Goal: Use online tool/utility: Utilize a website feature to perform a specific function

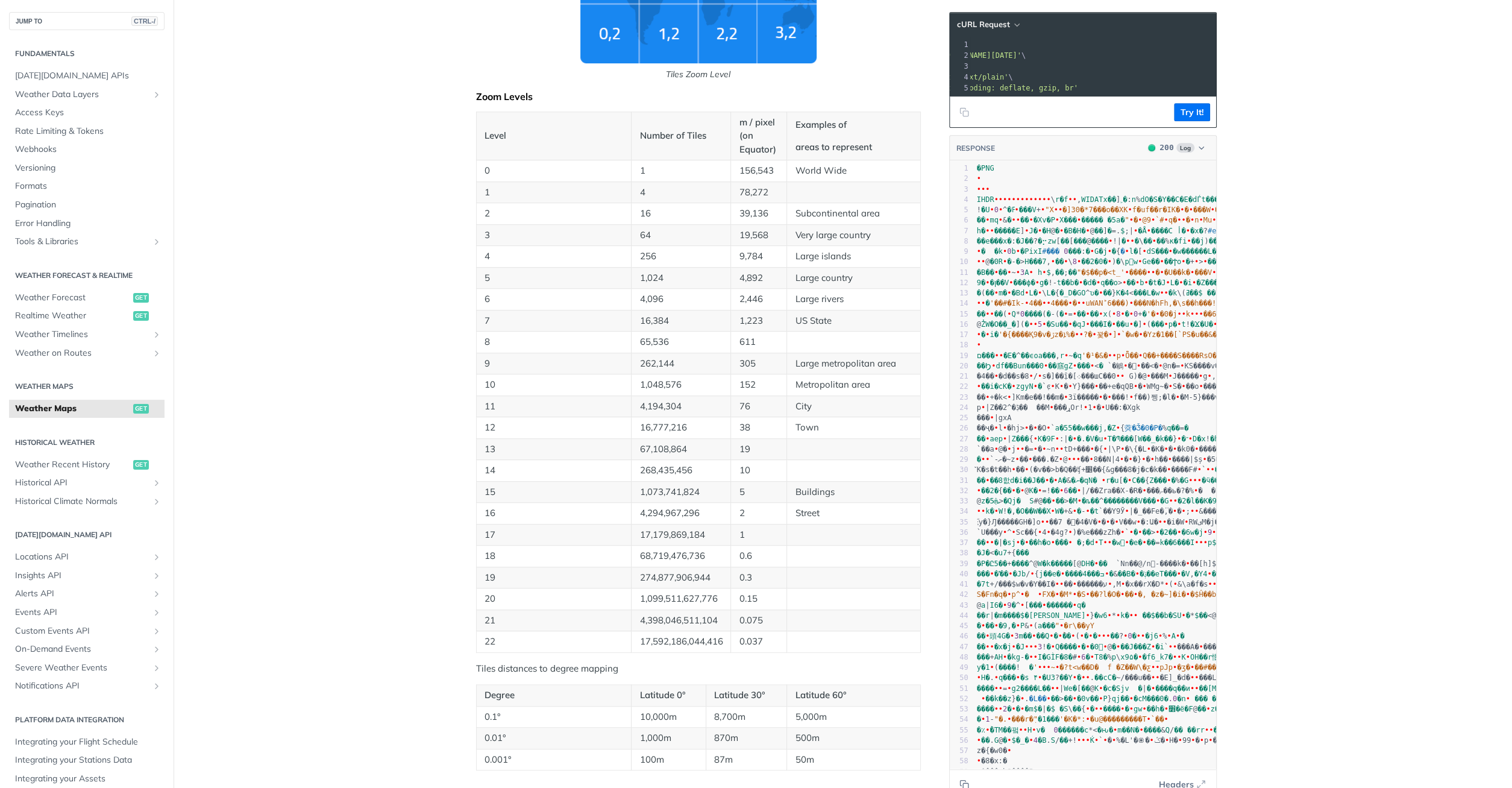
scroll to position [610, 0]
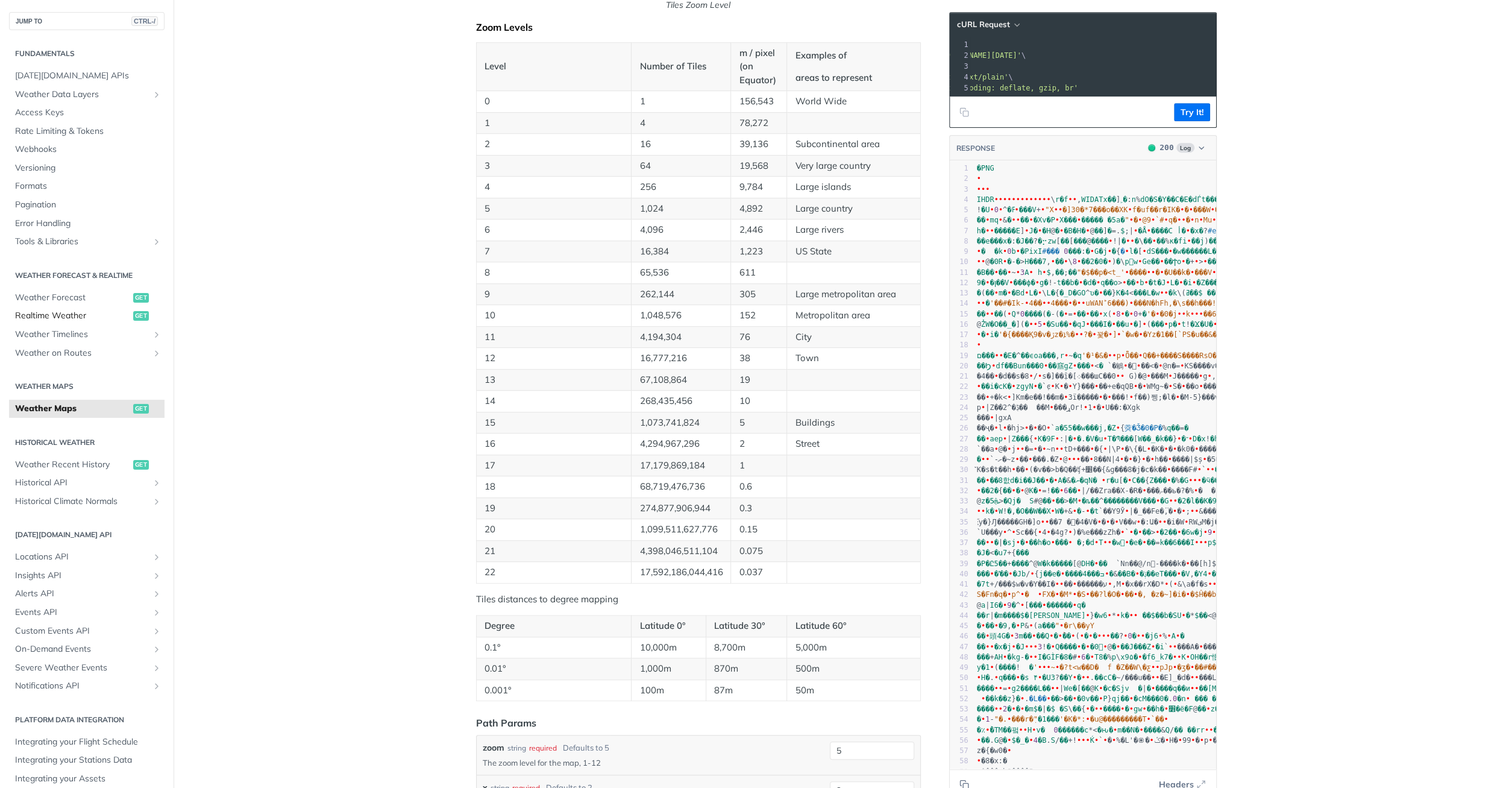
click at [69, 317] on span "Realtime Weather" at bounding box center [72, 316] width 115 height 12
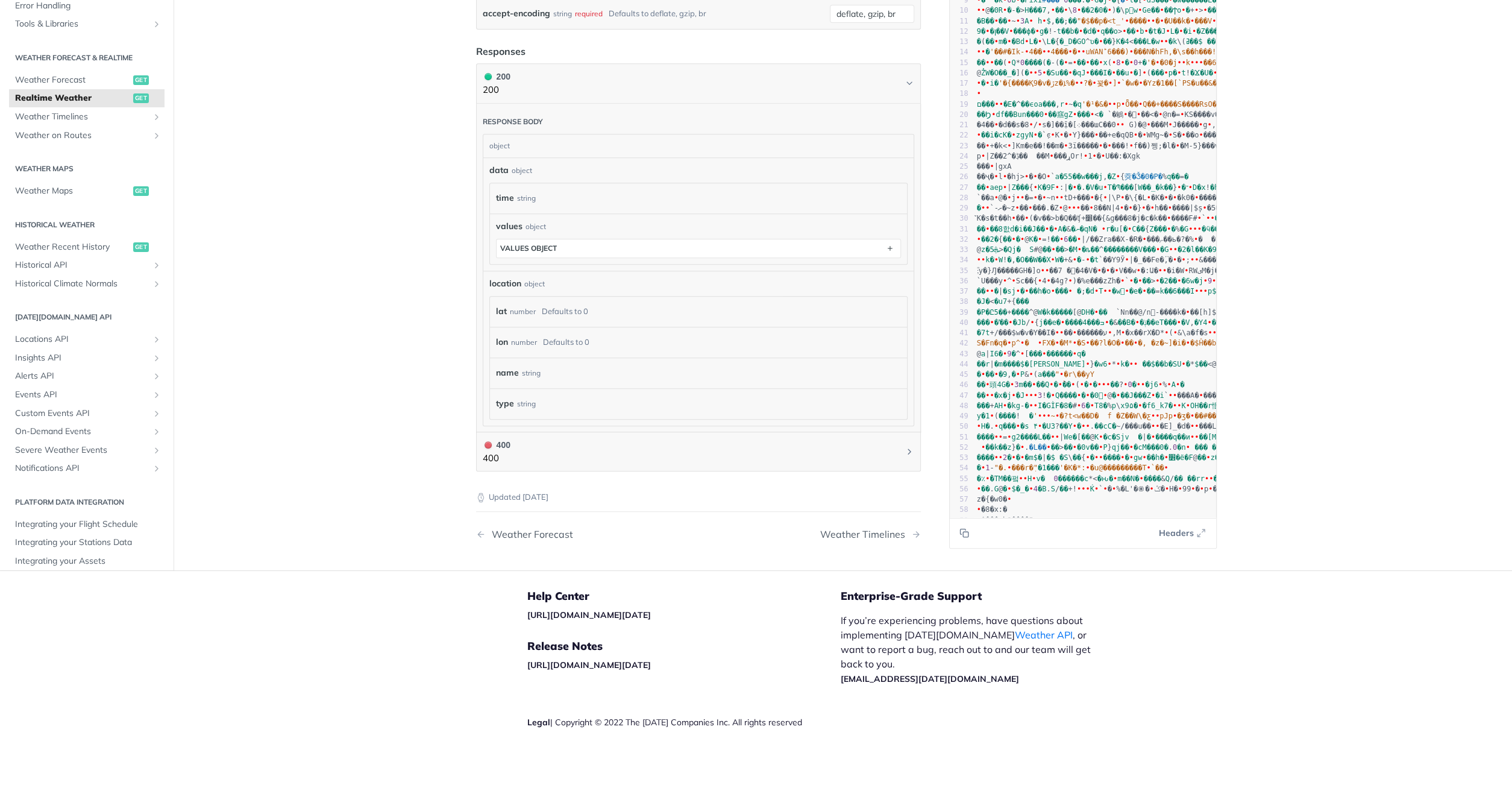
scroll to position [551, 0]
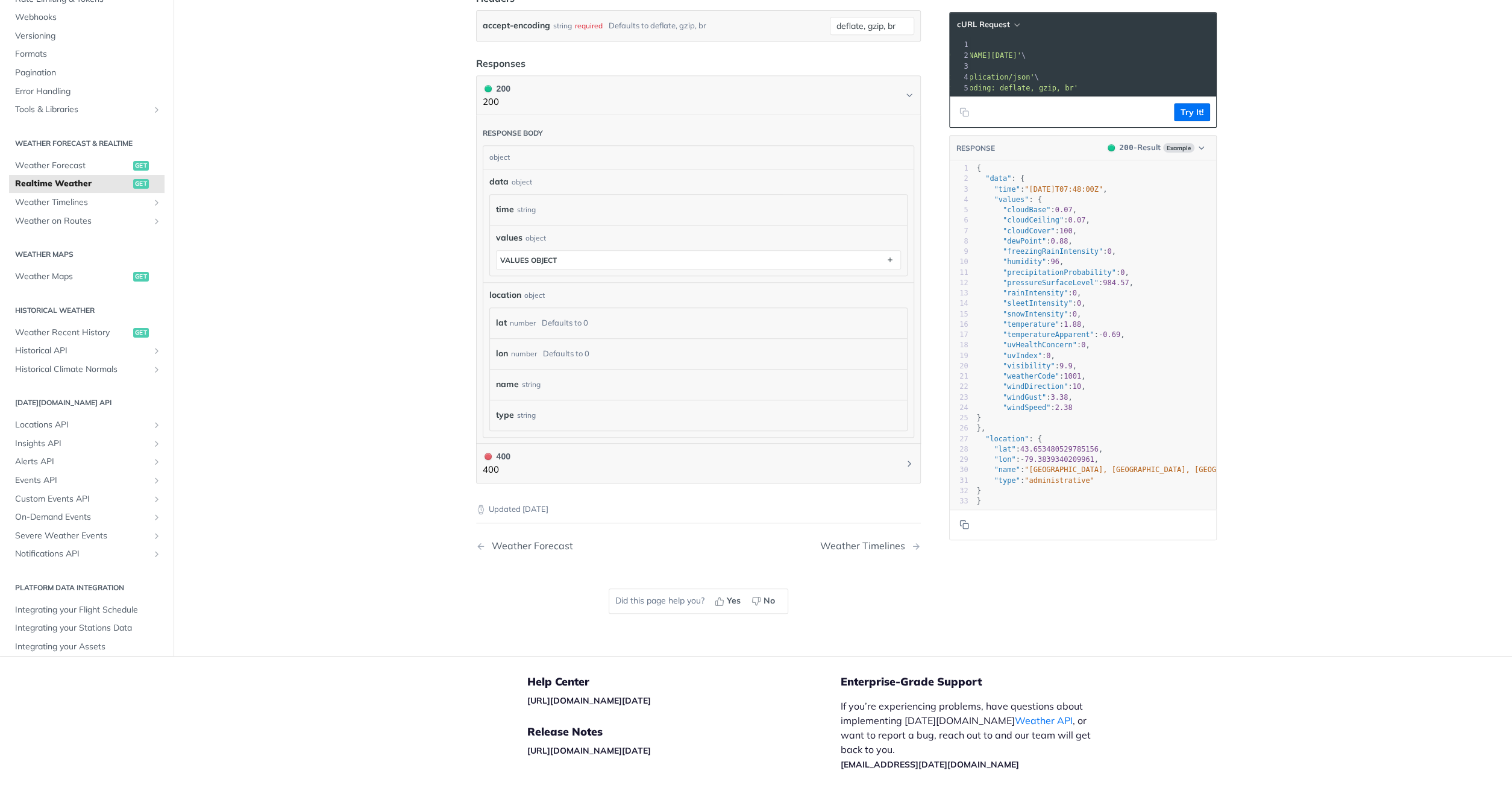
click at [759, 45] on article "Realtime Weather get [URL][DOMAIN_NAME][DATE] /weather/realtime Recent Requests…" at bounding box center [699, 85] width 482 height 1142
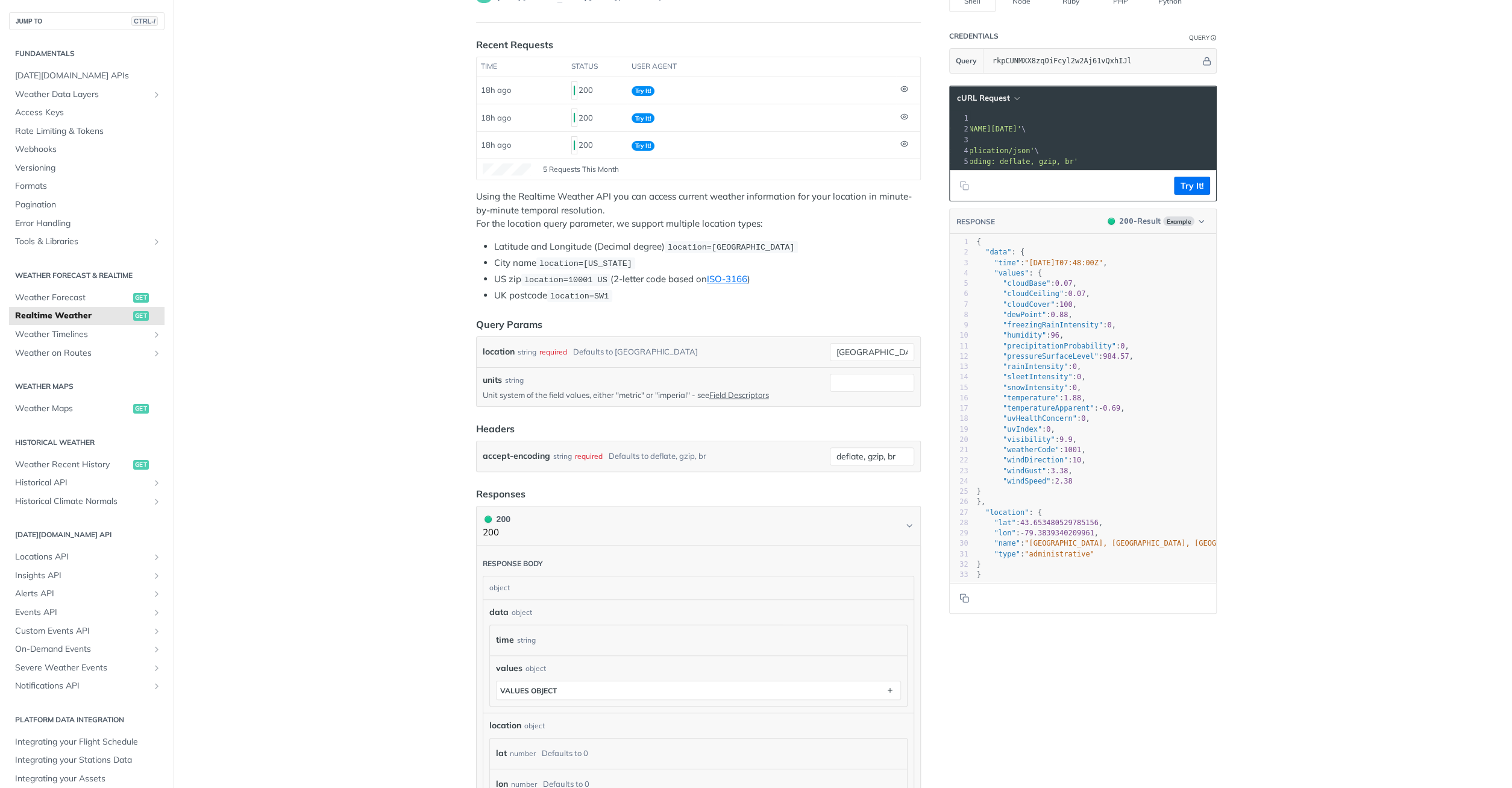
scroll to position [0, 0]
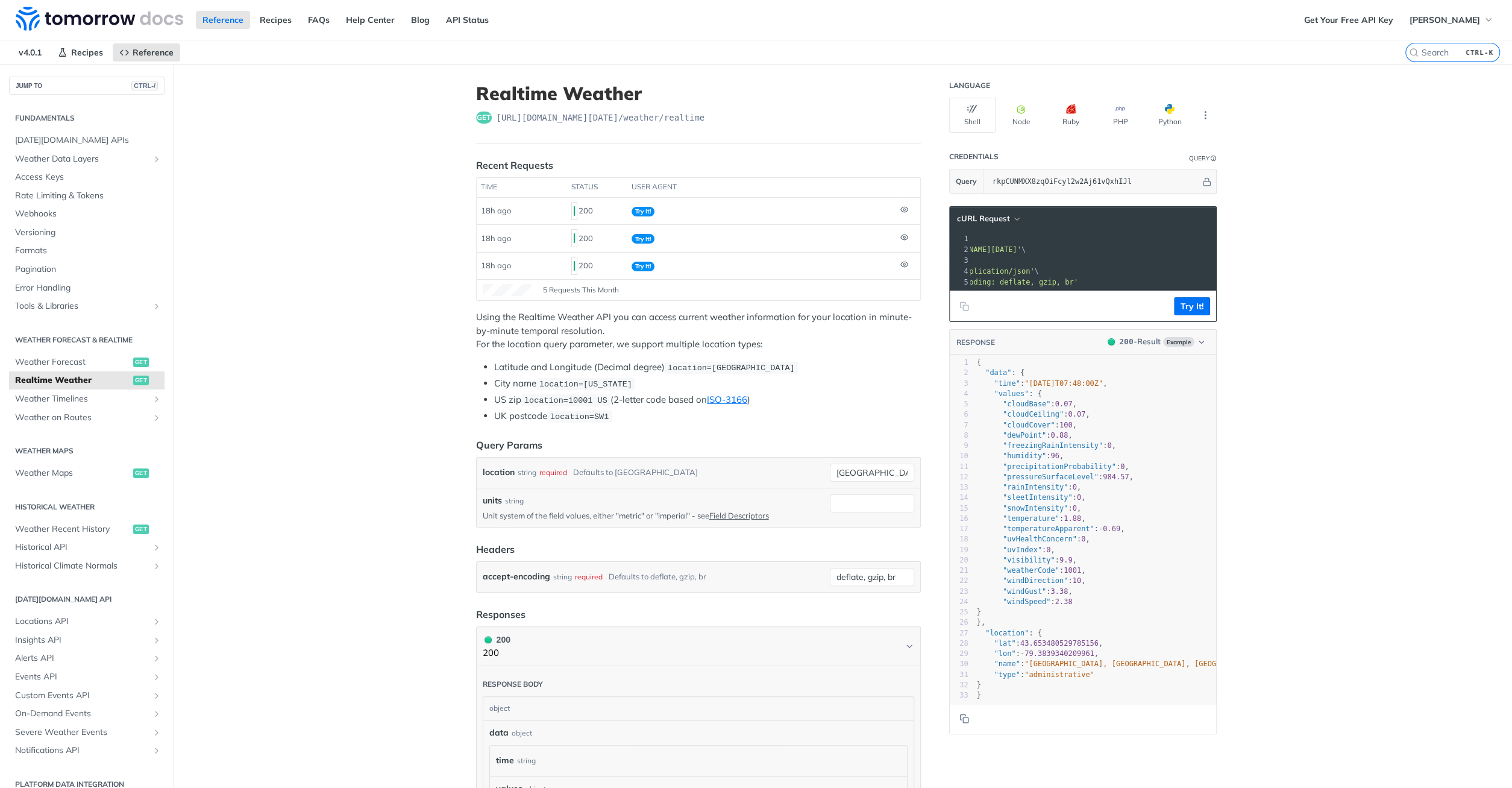
click at [59, 378] on span "Realtime Weather" at bounding box center [72, 380] width 115 height 12
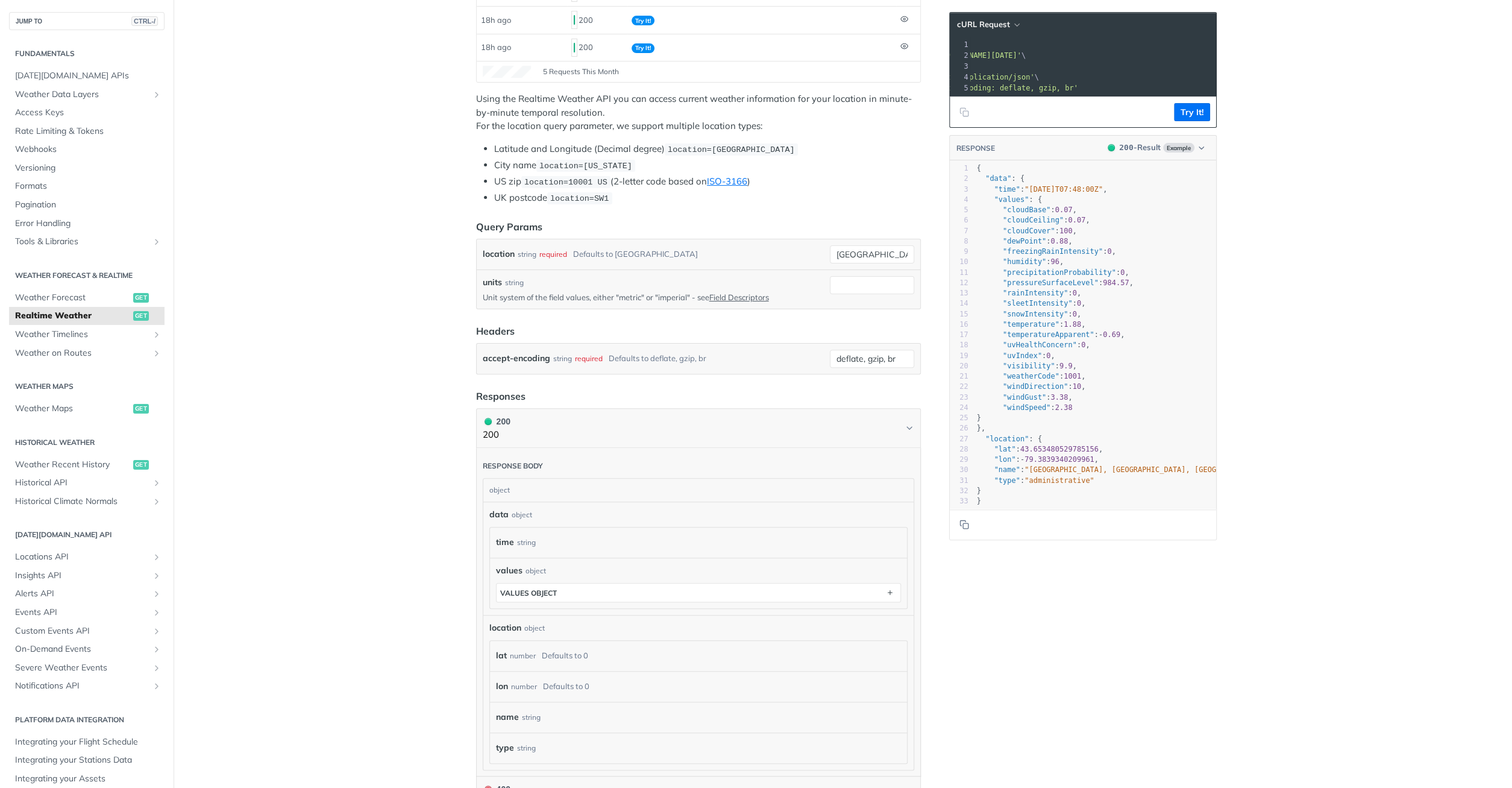
scroll to position [241, 0]
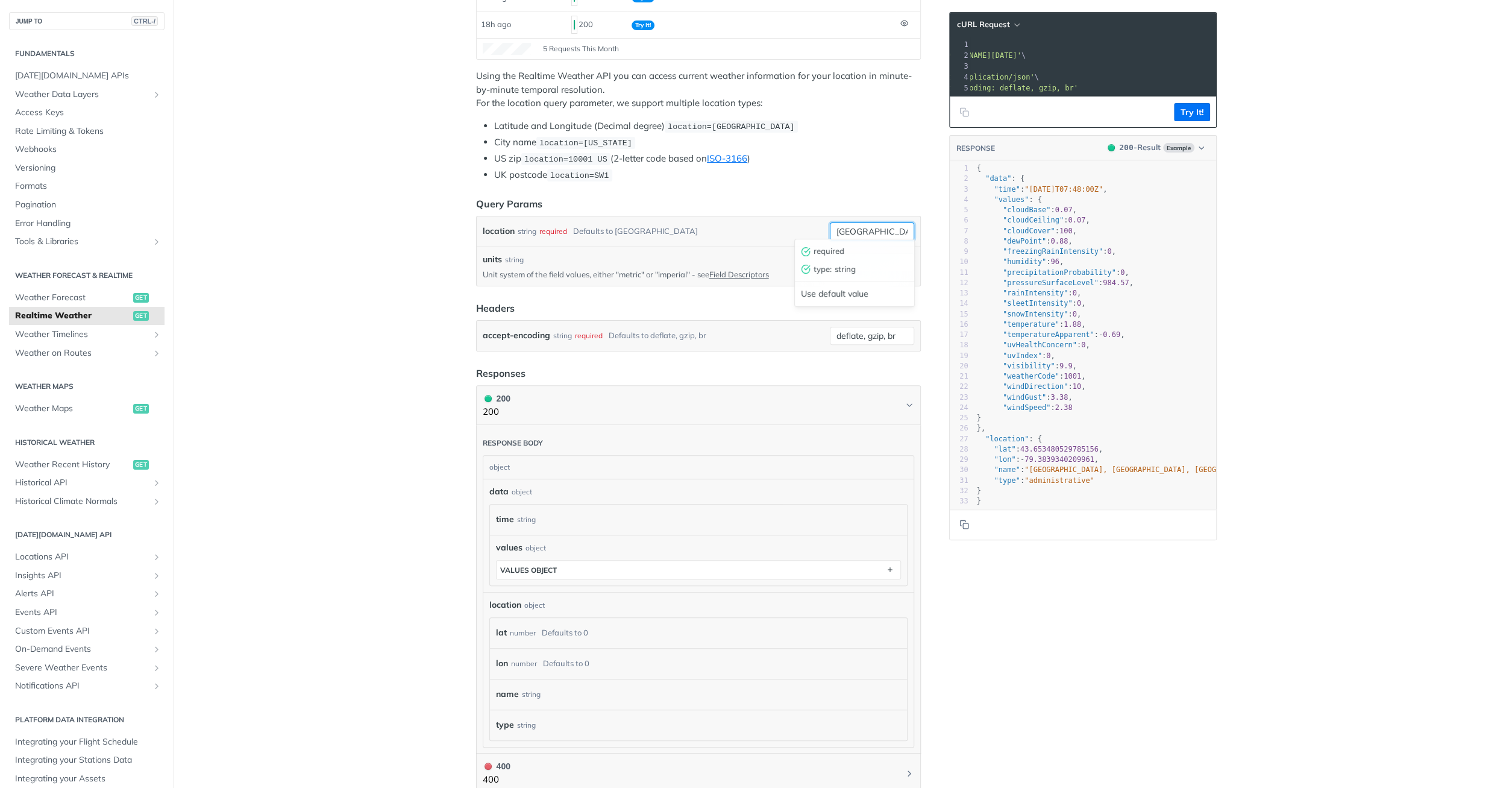
drag, startPoint x: 879, startPoint y: 224, endPoint x: 756, endPoint y: 222, distance: 123.0
click at [830, 222] on input "[GEOGRAPHIC_DATA]" at bounding box center [872, 231] width 85 height 18
paste input "38.00302854392565, 23.882483661620476"
type input "38.00302854392565, 23.882483661620476"
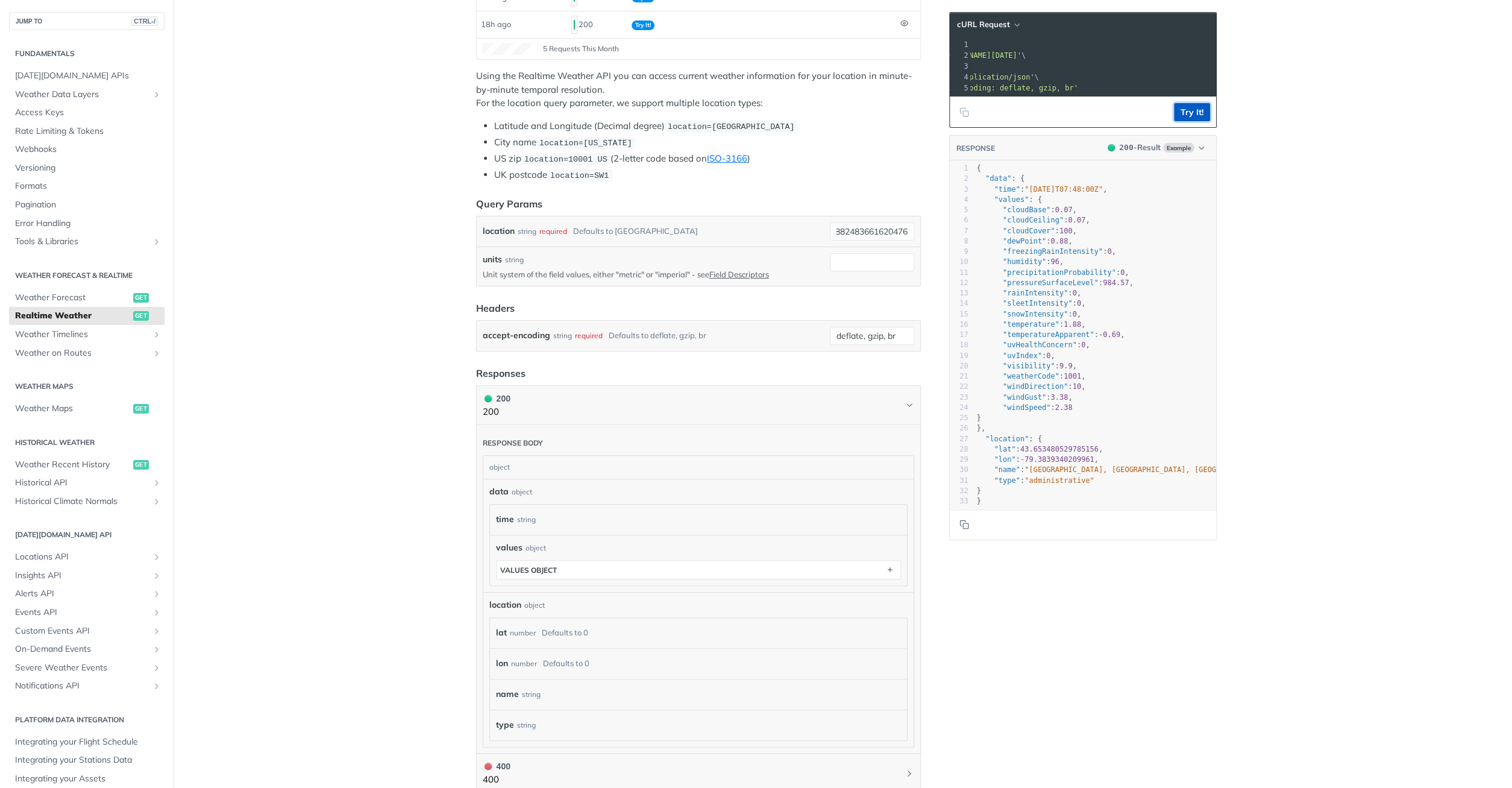
click at [1193, 109] on button "Try It!" at bounding box center [1192, 111] width 36 height 18
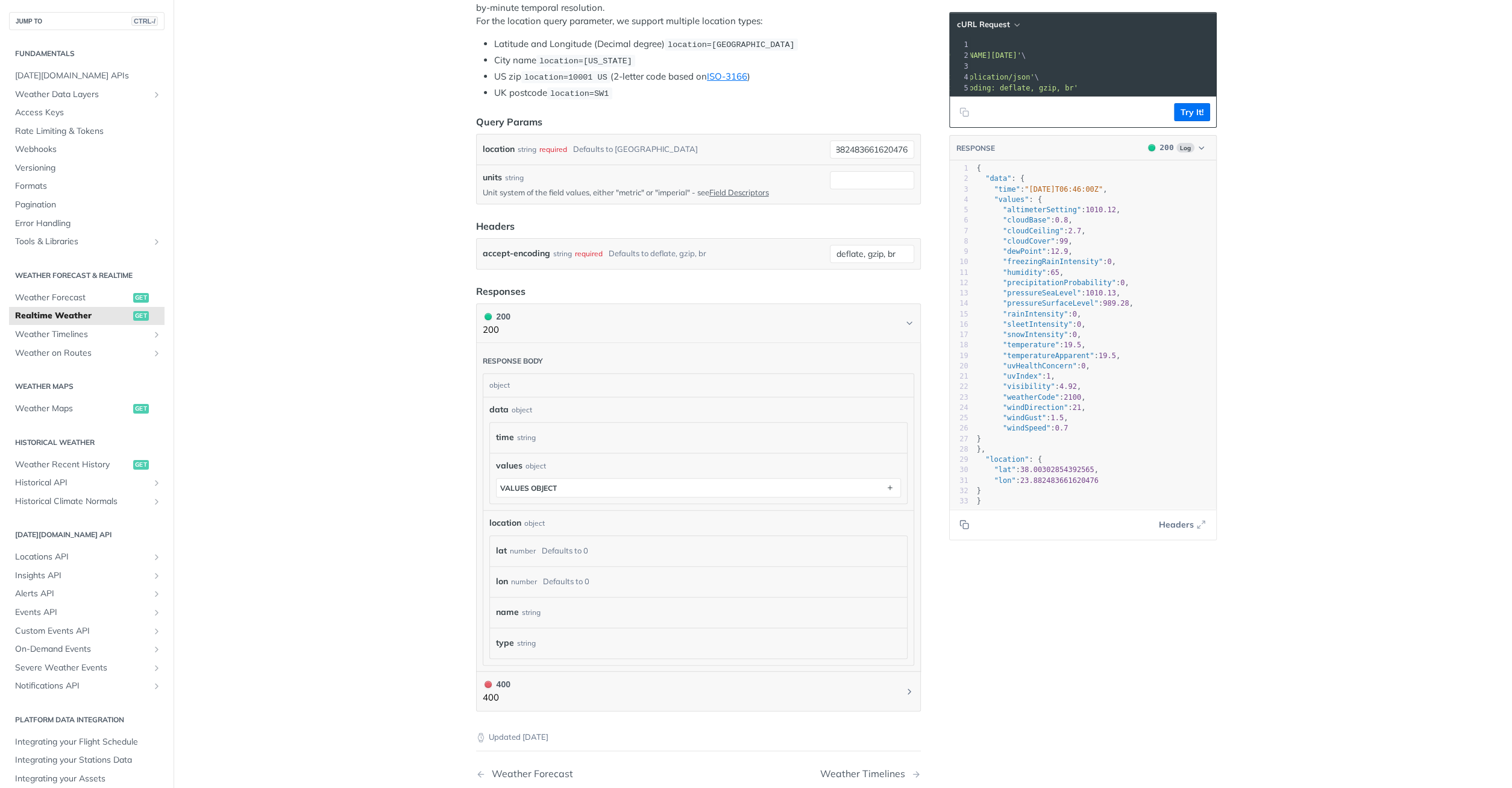
scroll to position [362, 0]
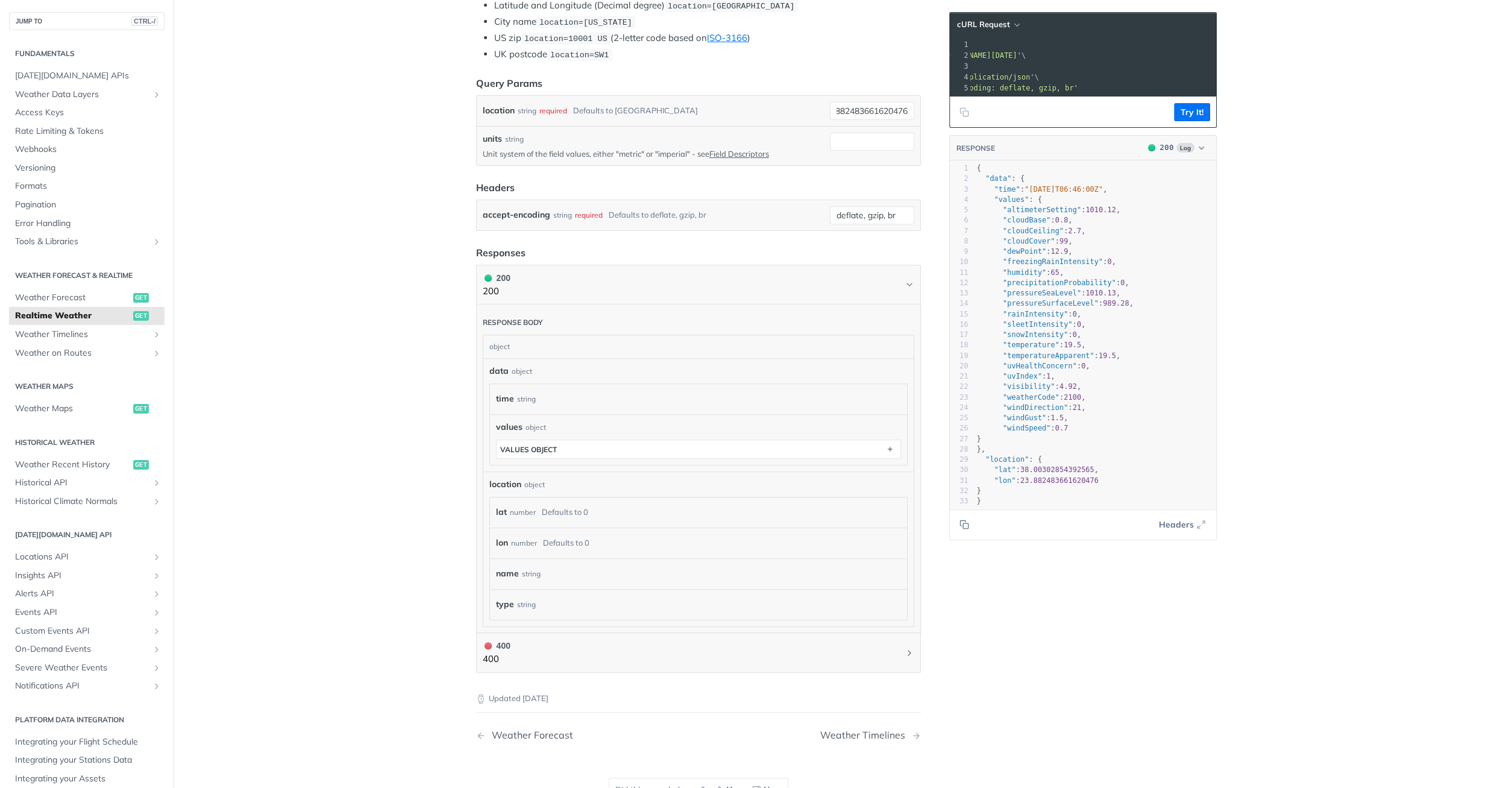
click at [1015, 251] on span ""dewPoint"" at bounding box center [1024, 251] width 43 height 9
click at [1015, 251] on span ""dewPoint"" at bounding box center [1024, 251] width 43 height 9
type textarea "dewPoint"
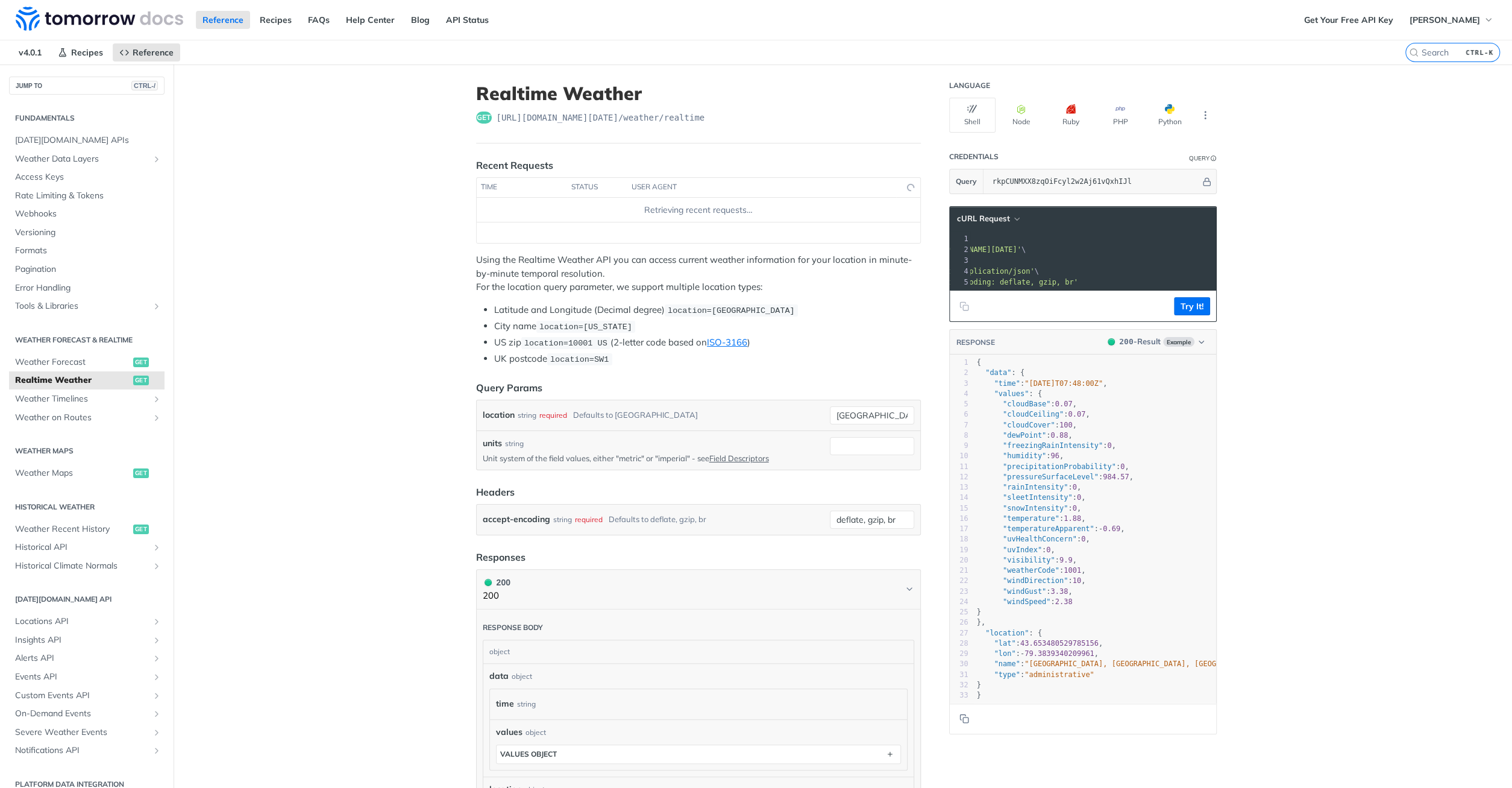
scroll to position [3, 0]
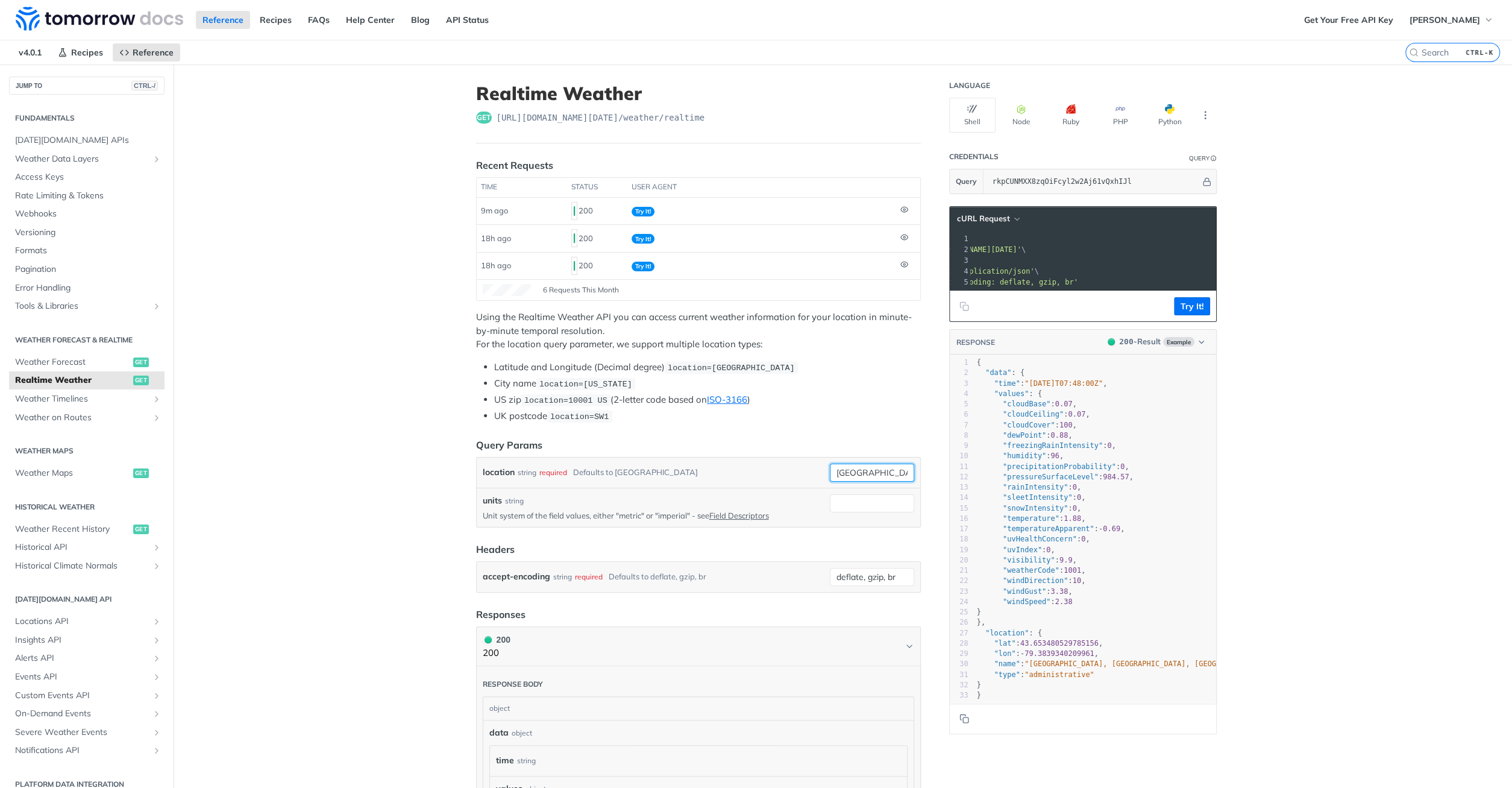
click at [858, 467] on input "[GEOGRAPHIC_DATA]" at bounding box center [872, 473] width 85 height 18
click at [857, 468] on input "[GEOGRAPHIC_DATA]" at bounding box center [872, 473] width 85 height 18
paste input "38.00302854392565, 23.882483661620476"
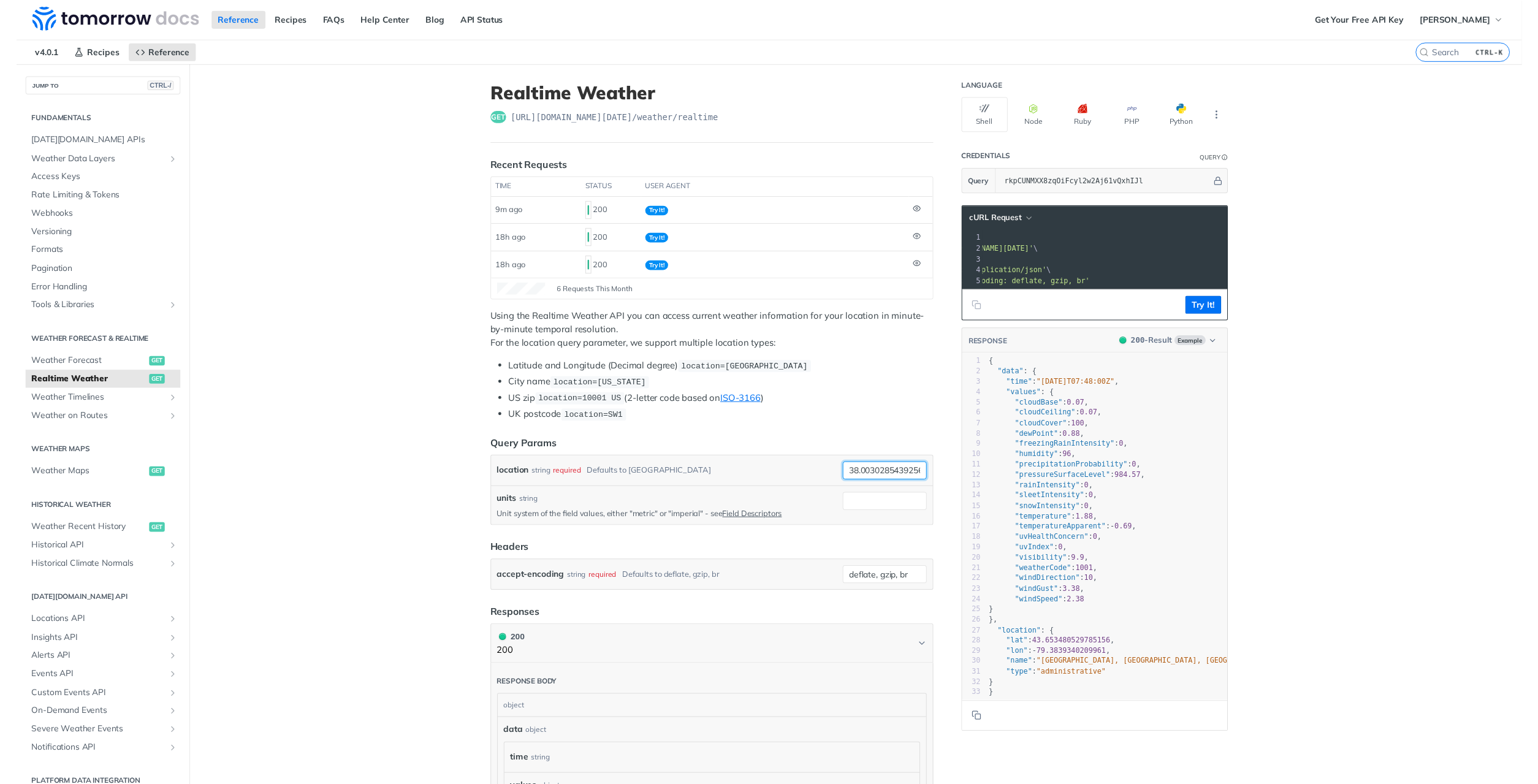
scroll to position [0, 105]
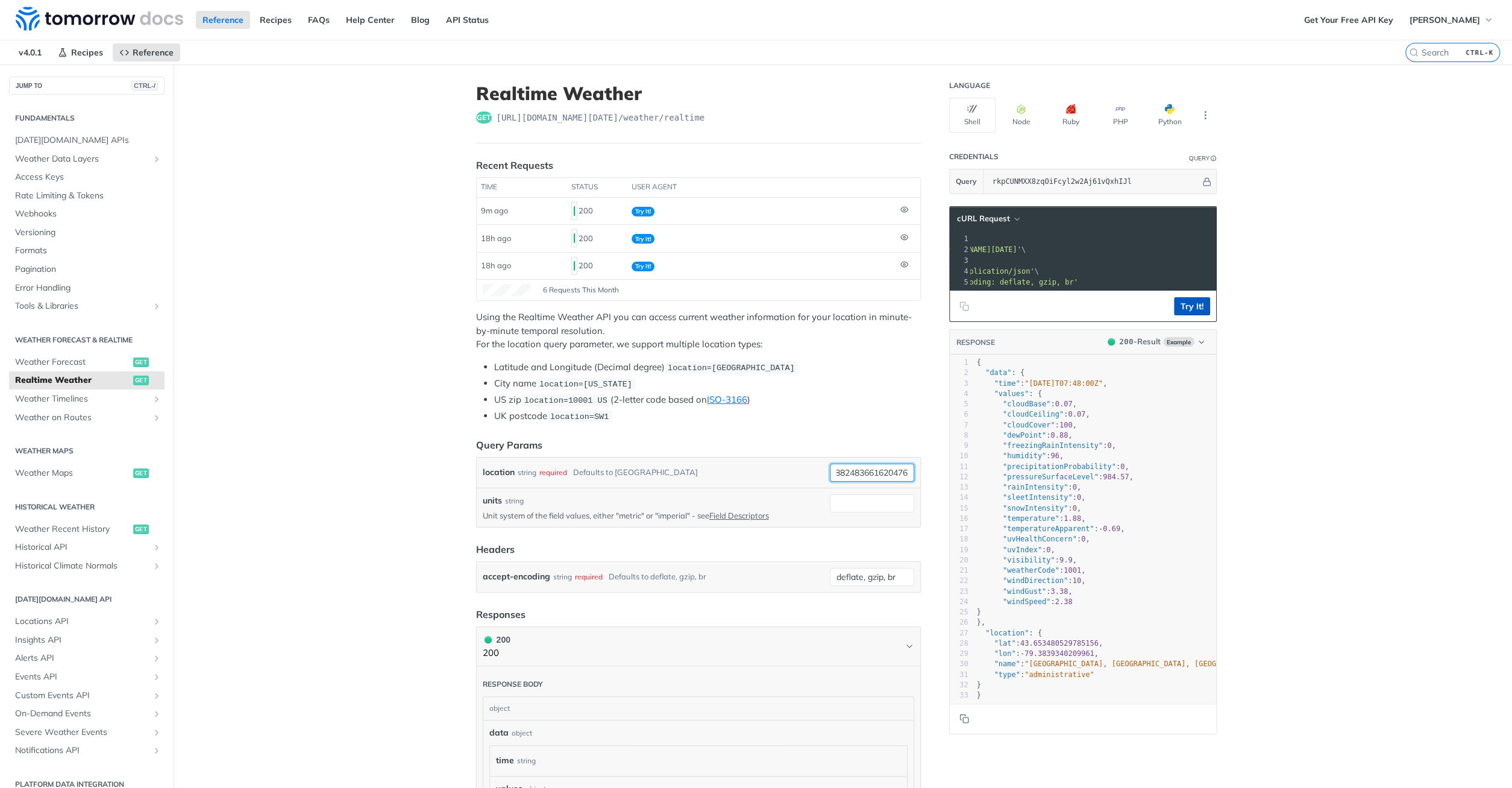
type input "38.00302854392565, 23.882483661620476"
click at [1199, 303] on button "Try It!" at bounding box center [1192, 306] width 36 height 18
